Goal: Task Accomplishment & Management: Complete application form

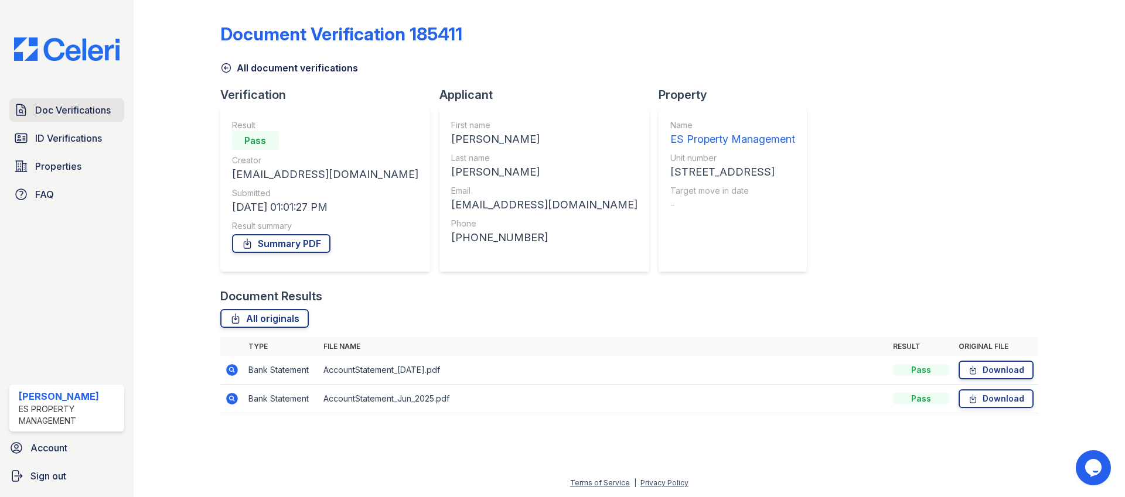
click at [73, 108] on span "Doc Verifications" at bounding box center [73, 110] width 76 height 14
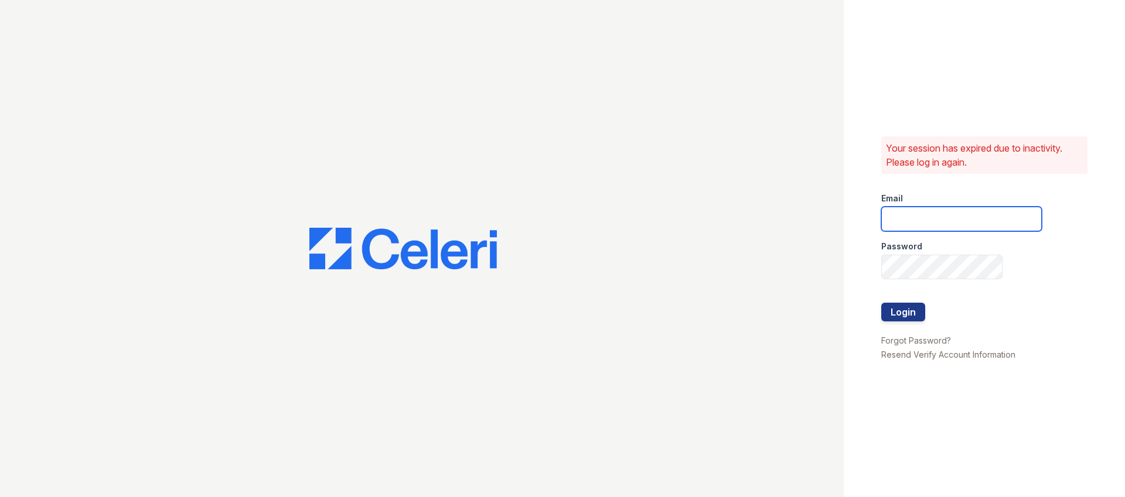
click at [910, 219] on input "email" at bounding box center [961, 219] width 160 height 25
click at [910, 220] on input "email" at bounding box center [961, 219] width 160 height 25
click at [0, 497] on com-1password-button at bounding box center [0, 497] width 0 height 0
type input "Dana@indianapolispropertymanagement.com"
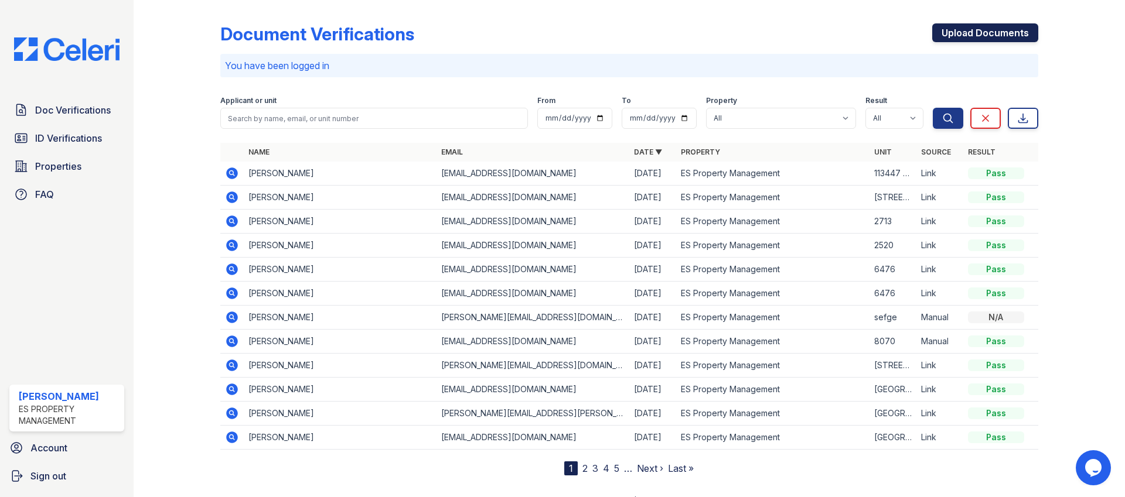
click at [985, 34] on link "Upload Documents" at bounding box center [985, 32] width 106 height 19
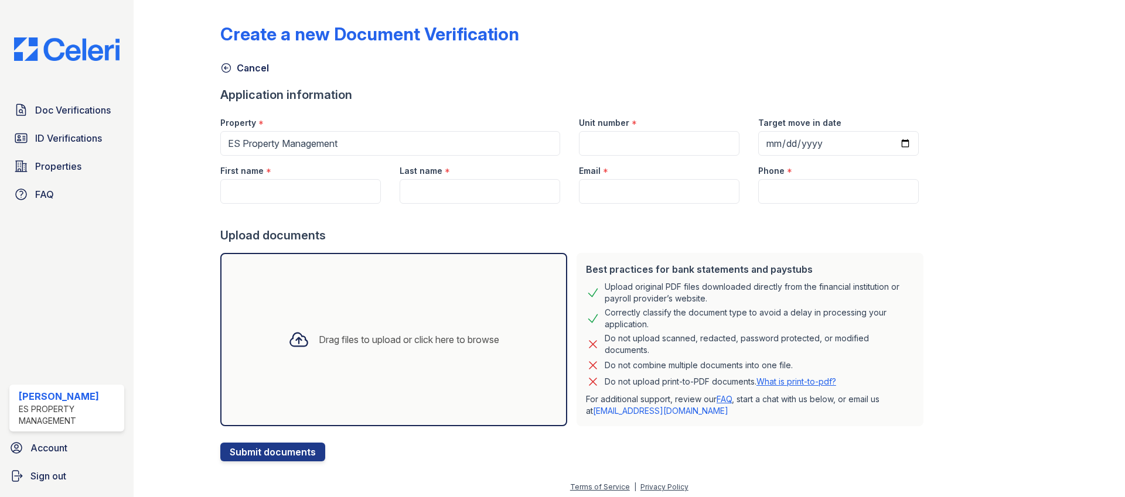
scroll to position [4, 0]
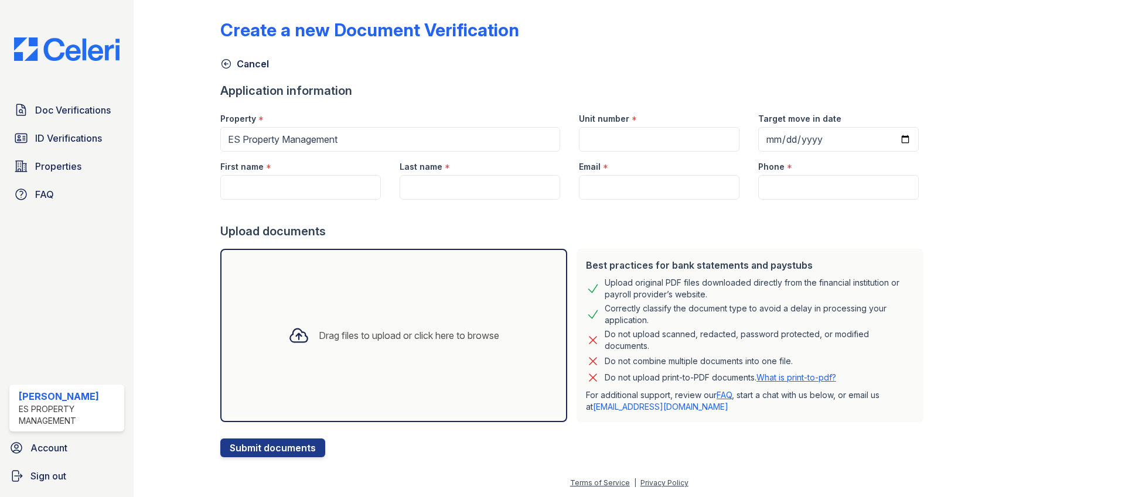
click at [1037, 12] on div "Create a new Document Verification Cancel Application information Property * ES…" at bounding box center [629, 229] width 818 height 457
click at [578, 216] on div at bounding box center [574, 211] width 708 height 23
click at [1051, 4] on div at bounding box center [1072, 229] width 68 height 457
click at [72, 135] on span "ID Verifications" at bounding box center [68, 138] width 67 height 14
